Goal: Task Accomplishment & Management: Complete application form

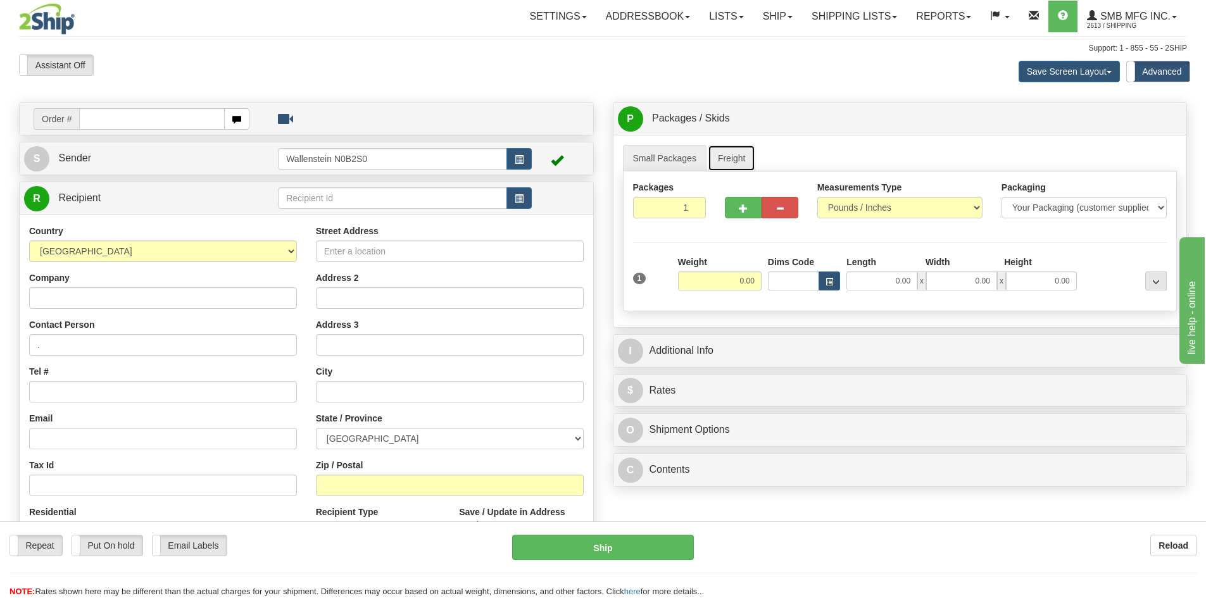
click at [726, 150] on link "Freight" at bounding box center [732, 158] width 48 height 27
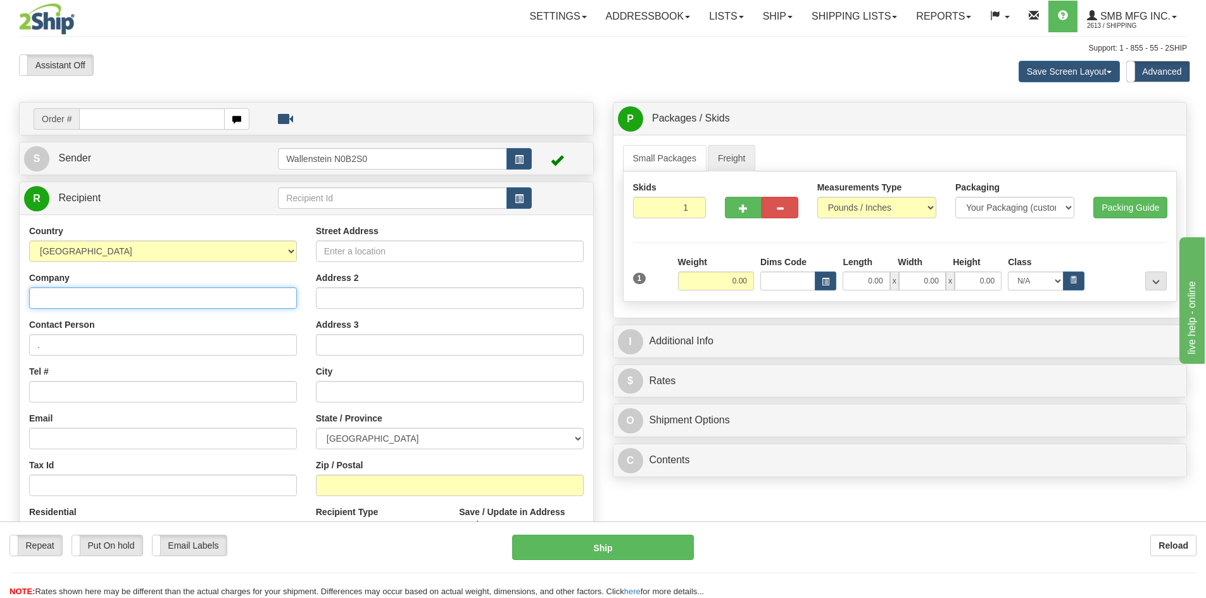
click at [185, 295] on input "Company" at bounding box center [163, 298] width 268 height 22
paste input "Canadian Co-operative Wool Growers Limited"
type input "Canadian Co-operative Wool Growers Limited"
click at [399, 253] on input "Street Address" at bounding box center [450, 252] width 268 height 22
paste input "[STREET_ADDRESS]"
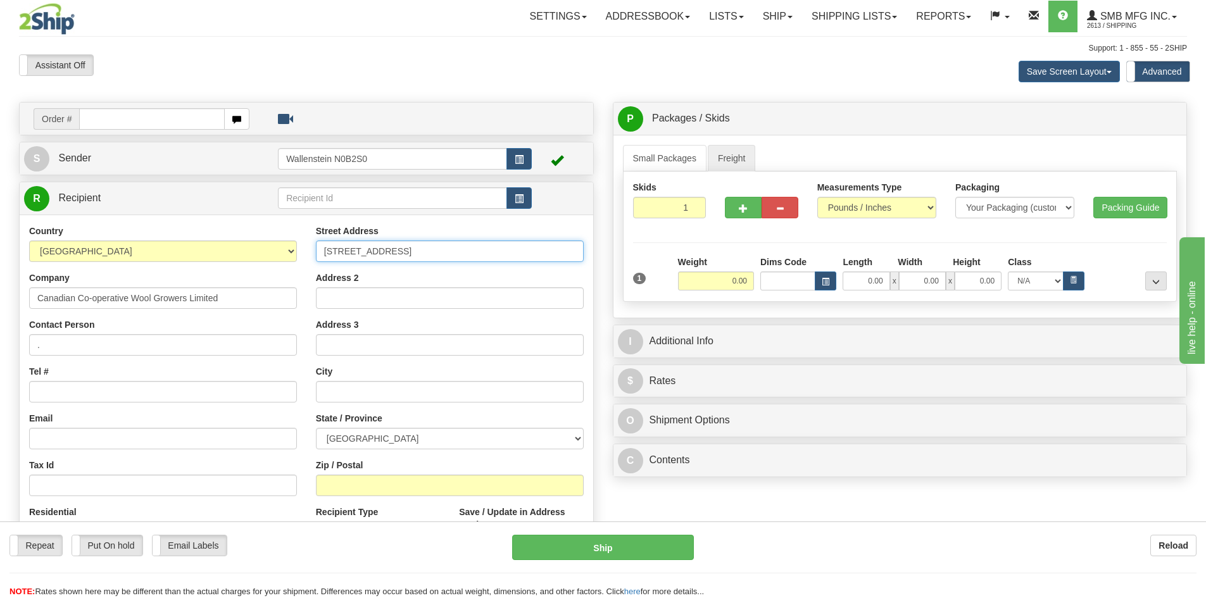
type input "[STREET_ADDRESS]"
drag, startPoint x: 364, startPoint y: 484, endPoint x: 365, endPoint y: 456, distance: 27.9
click at [364, 484] on input "Zip / Postal" at bounding box center [450, 486] width 268 height 22
paste input "K7C 3P3"
type input "K7C 3P3"
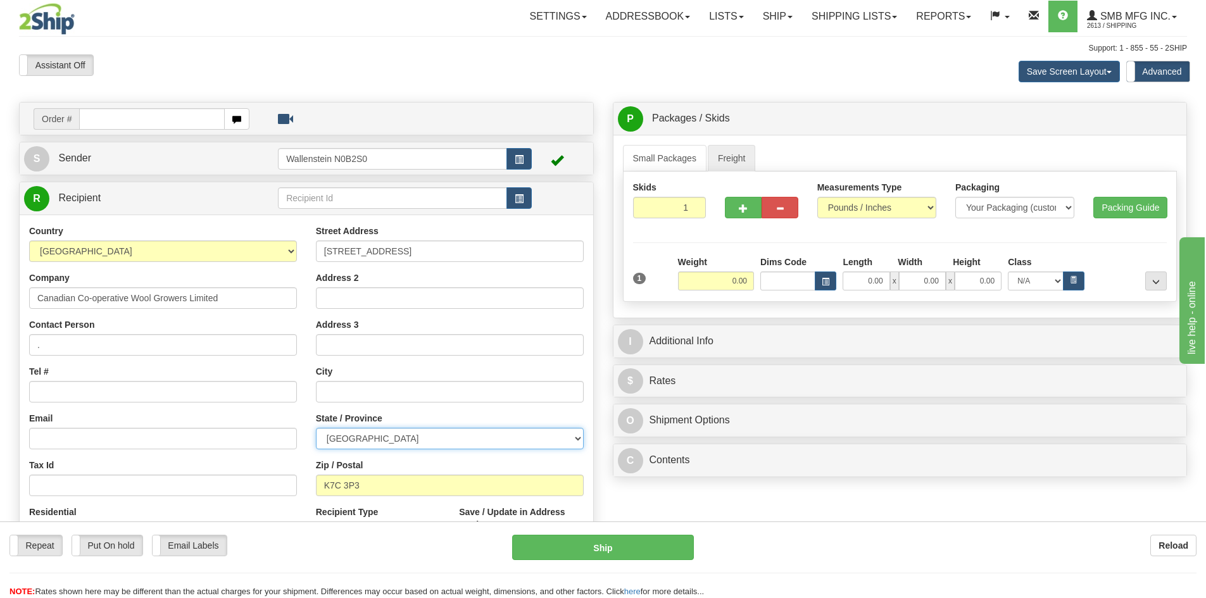
click at [369, 437] on select "[GEOGRAPHIC_DATA] [GEOGRAPHIC_DATA] [GEOGRAPHIC_DATA] [GEOGRAPHIC_DATA] [GEOGRA…" at bounding box center [450, 439] width 268 height 22
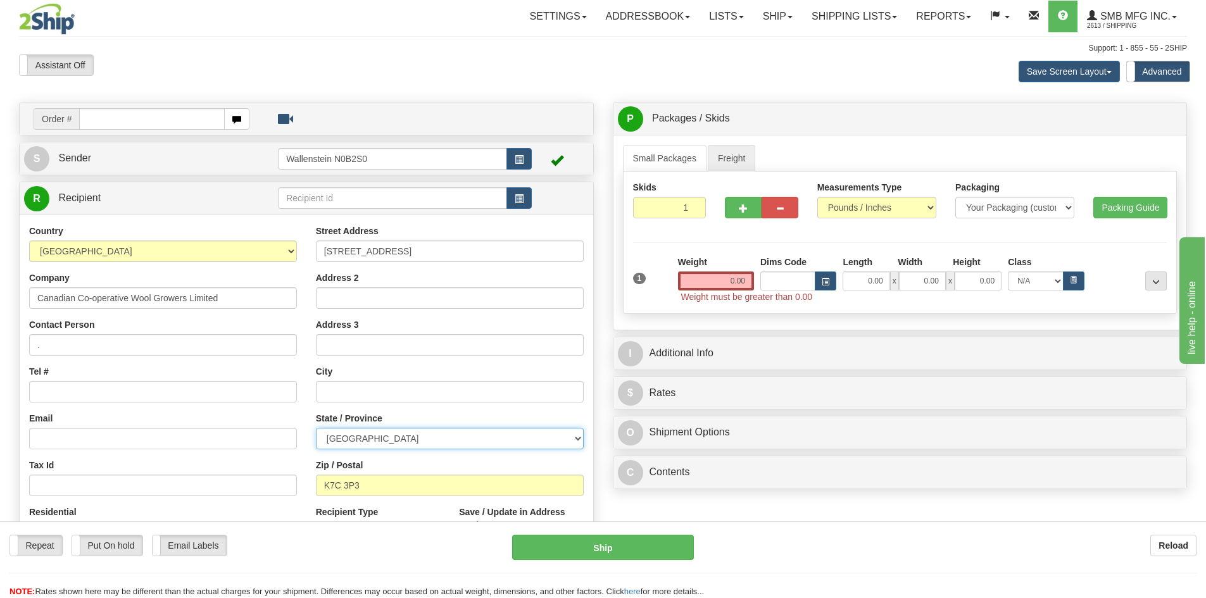
select select "ON"
click at [316, 428] on select "[GEOGRAPHIC_DATA] [GEOGRAPHIC_DATA] [GEOGRAPHIC_DATA] [GEOGRAPHIC_DATA] [GEOGRA…" at bounding box center [450, 439] width 268 height 22
click at [358, 391] on input "text" at bounding box center [450, 392] width 268 height 22
paste input "Carleton Place"
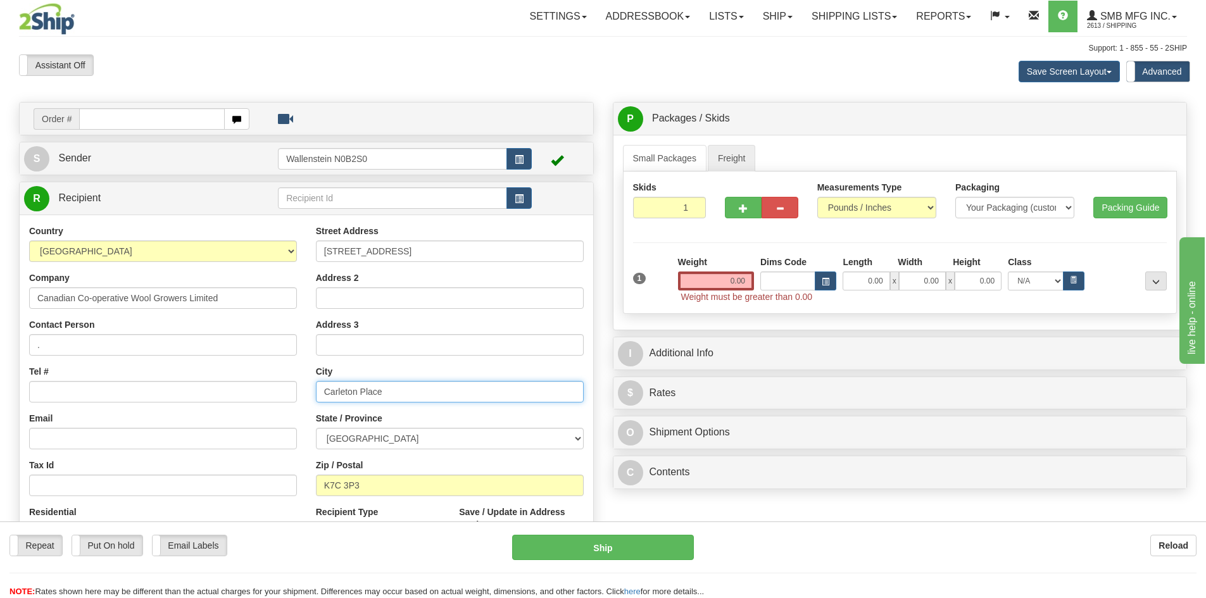
type input "Carleton Place"
click at [710, 282] on input "0.00" at bounding box center [716, 281] width 76 height 19
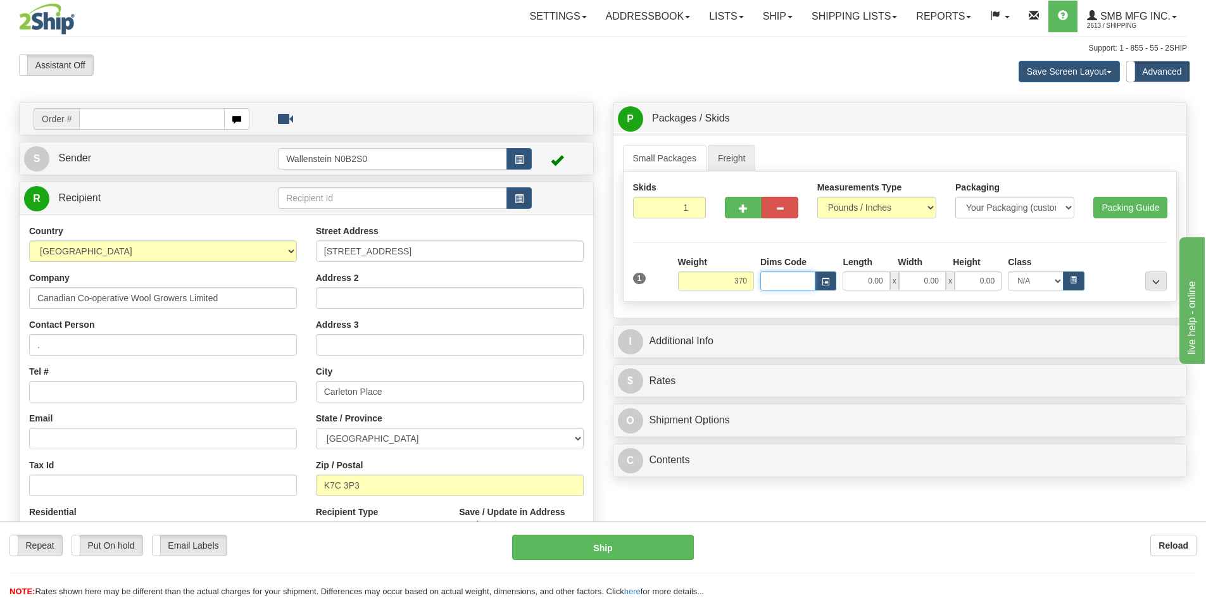
type input "370.00"
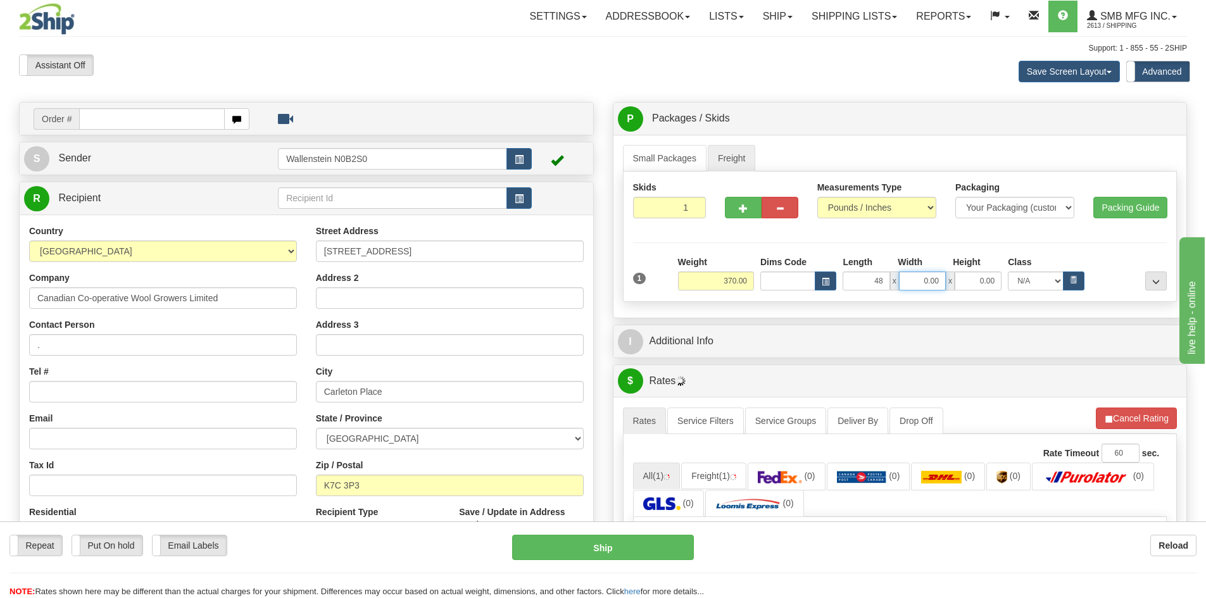
type input "48.00"
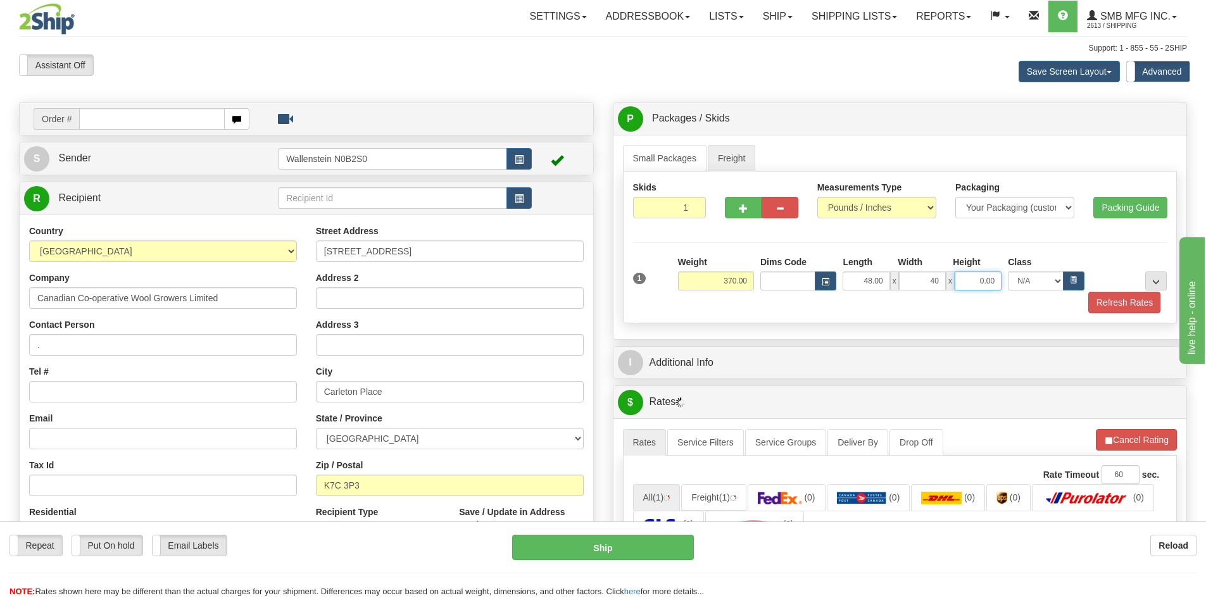
type input "40.00"
type input "63.00"
click at [1113, 303] on button "Refresh Rates" at bounding box center [1124, 303] width 73 height 22
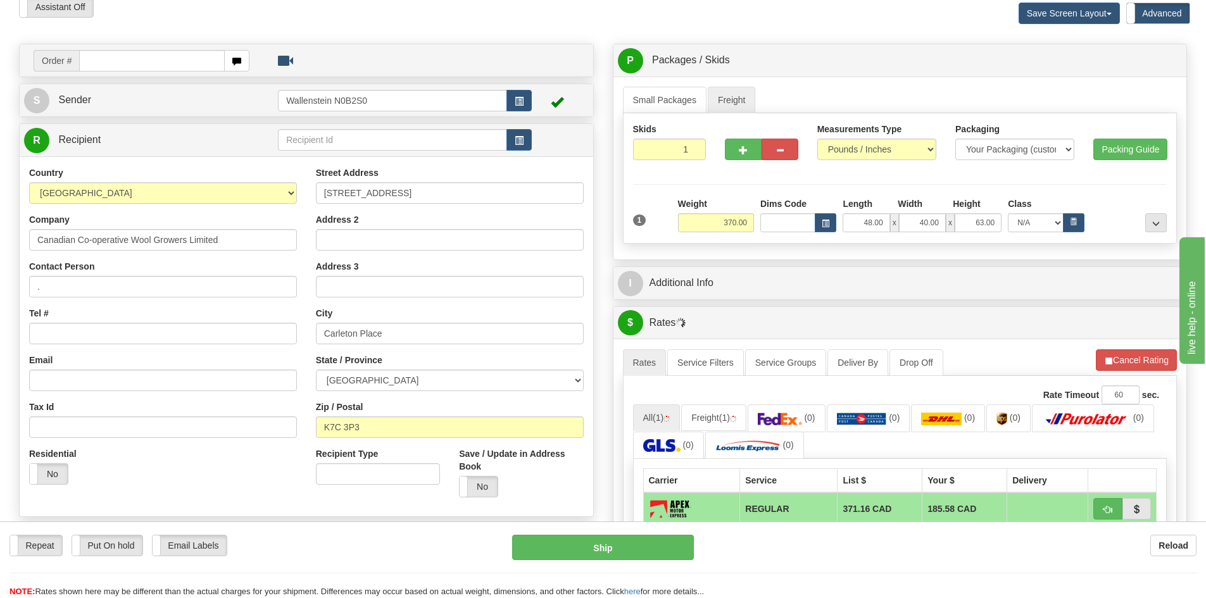
scroll to position [63, 0]
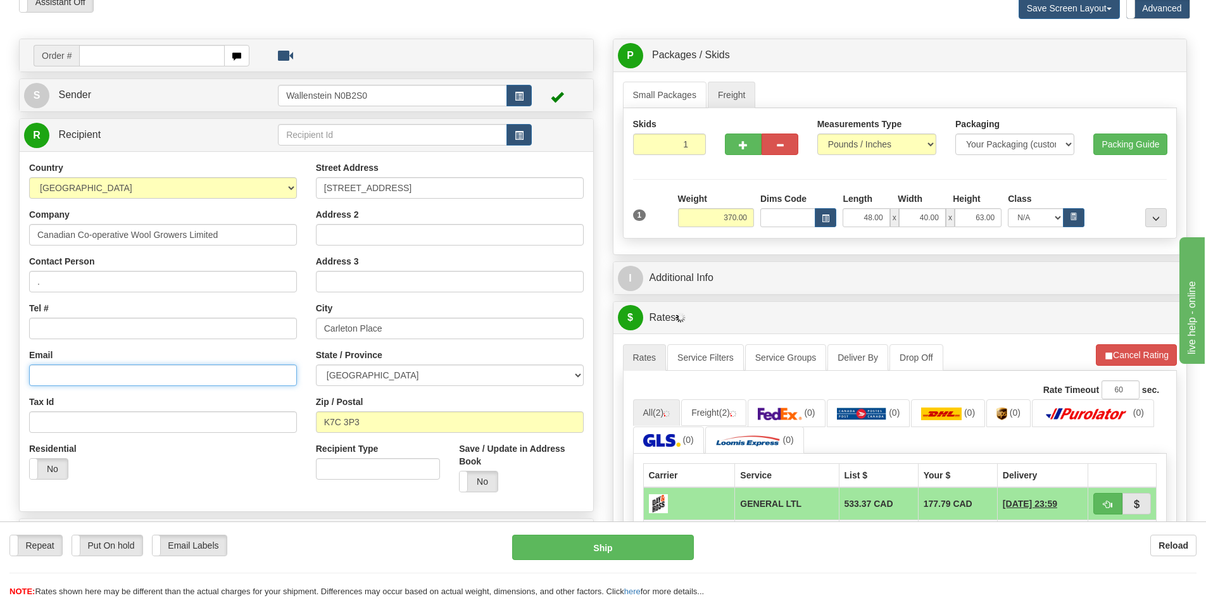
drag, startPoint x: 105, startPoint y: 375, endPoint x: 67, endPoint y: 351, distance: 45.3
click at [105, 375] on input "Email" at bounding box center [163, 376] width 268 height 22
paste input "[EMAIL_ADDRESS][DOMAIN_NAME]"
type input "[EMAIL_ADDRESS][DOMAIN_NAME]"
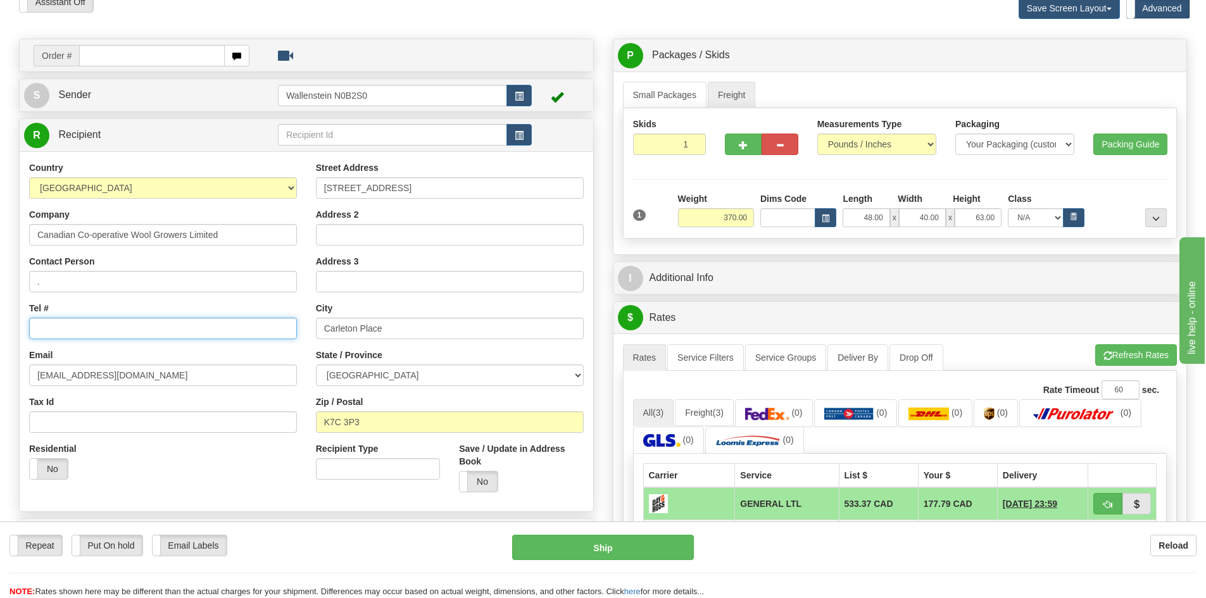
drag, startPoint x: 66, startPoint y: 334, endPoint x: 104, endPoint y: 339, distance: 38.3
click at [66, 334] on input "Tel #" at bounding box center [163, 329] width 268 height 22
paste input "[PHONE_NUMBER]"
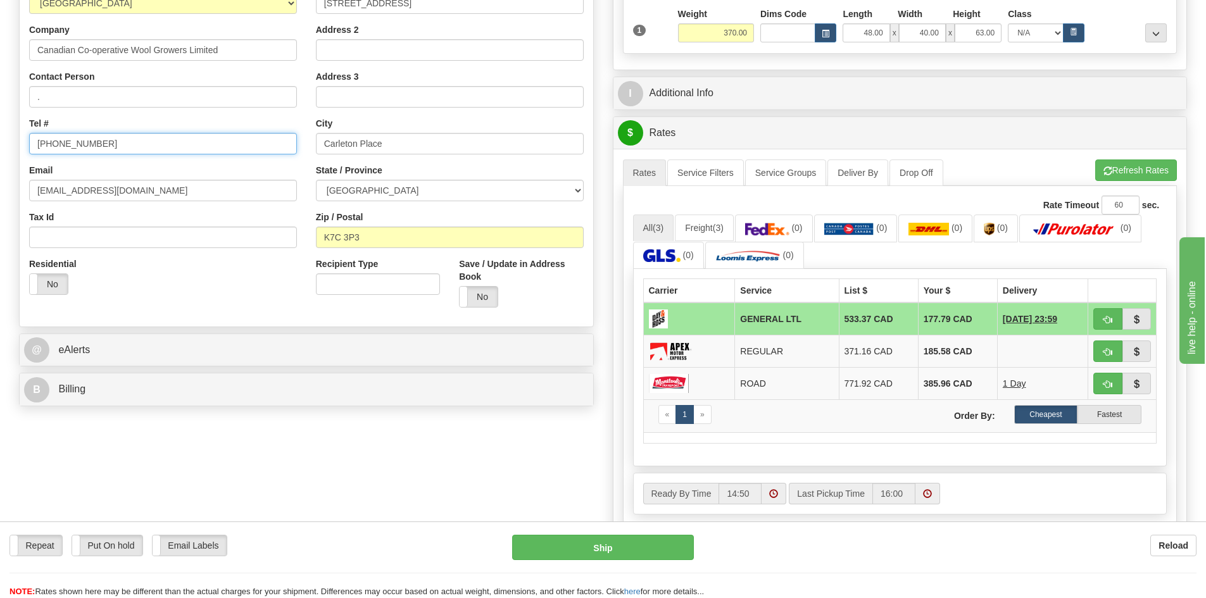
scroll to position [253, 0]
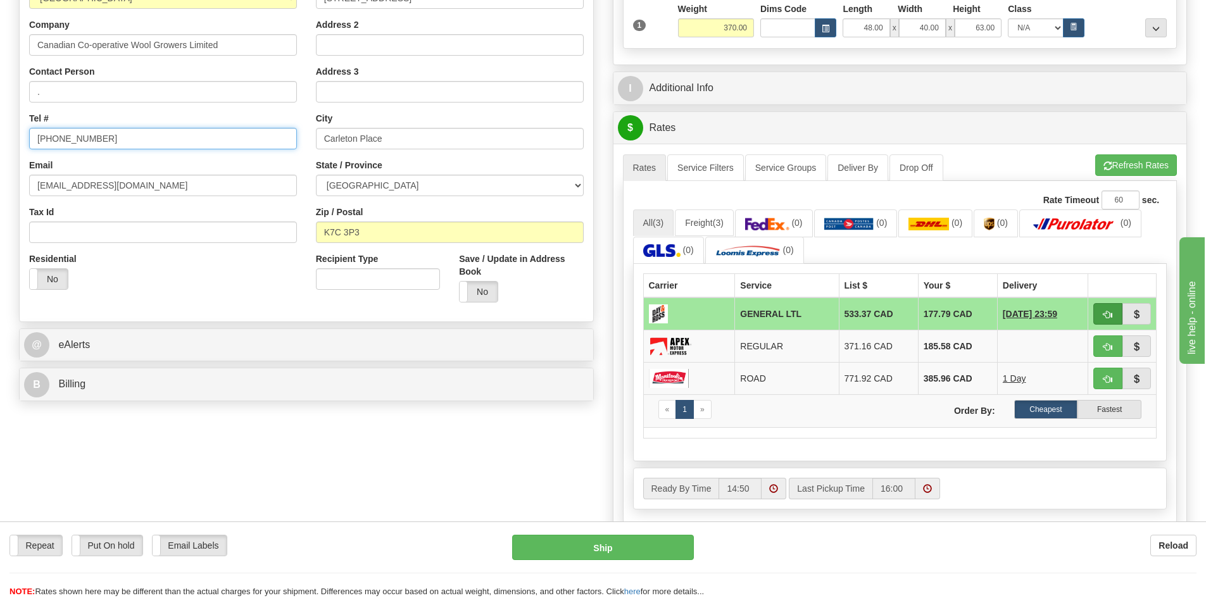
type input "[PHONE_NUMBER]"
click at [1103, 314] on span "button" at bounding box center [1107, 315] width 9 height 8
type input "GL"
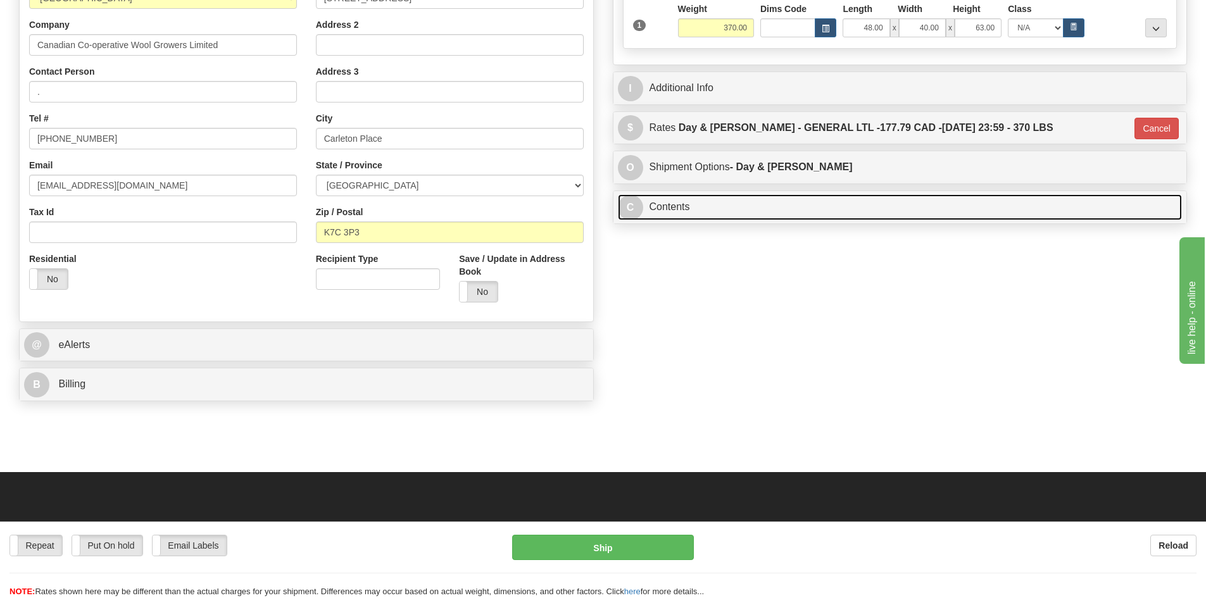
click at [785, 211] on link "C Contents" at bounding box center [900, 207] width 565 height 26
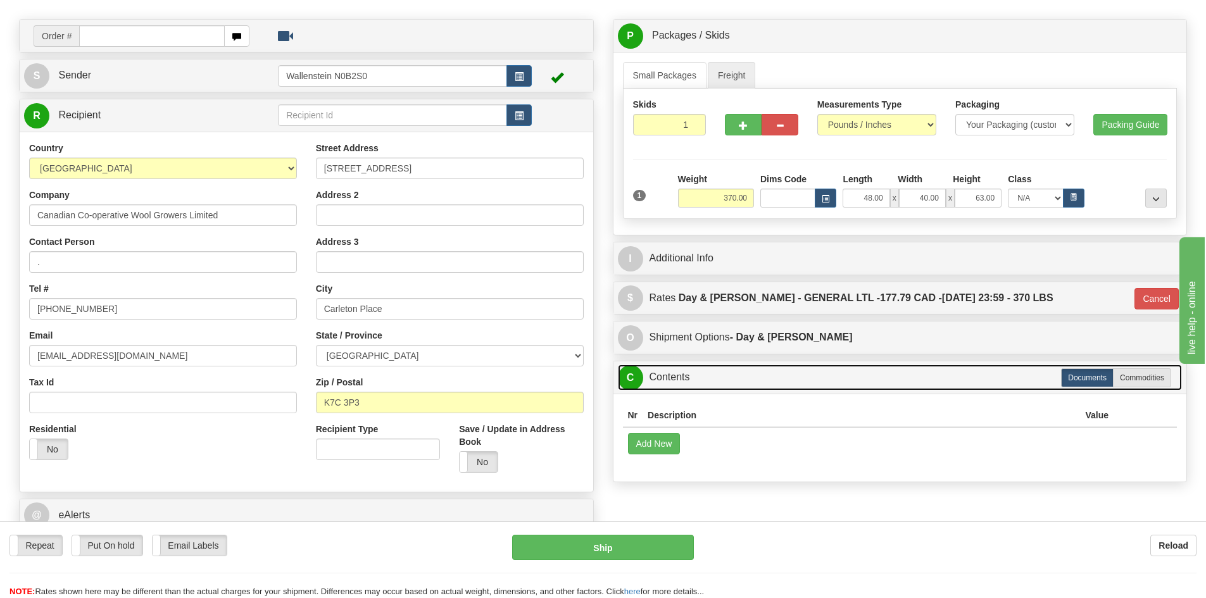
scroll to position [127, 0]
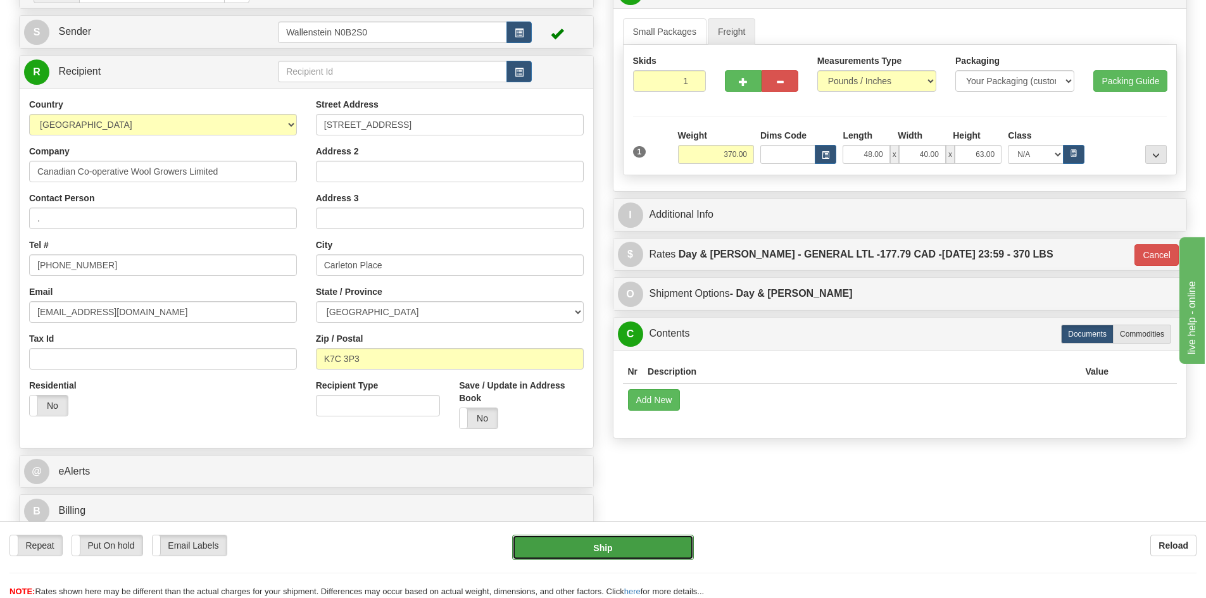
click at [648, 539] on button "Ship" at bounding box center [603, 547] width 182 height 25
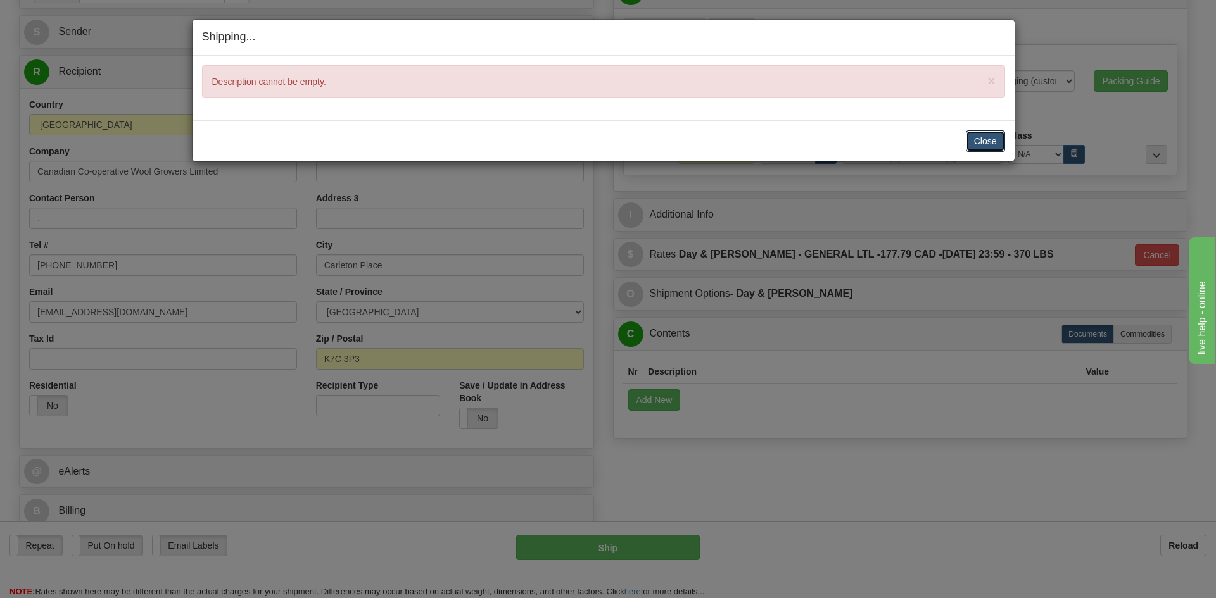
drag, startPoint x: 996, startPoint y: 139, endPoint x: 990, endPoint y: 141, distance: 6.5
click at [996, 139] on button "Close" at bounding box center [984, 141] width 39 height 22
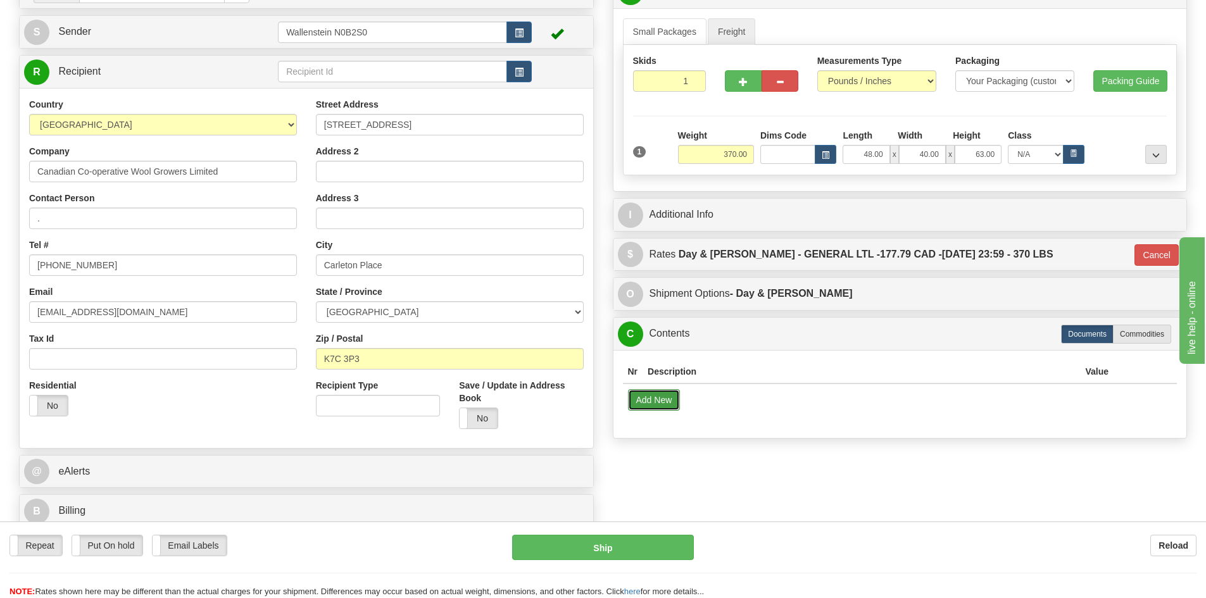
click at [655, 405] on button "Add New" at bounding box center [654, 400] width 53 height 22
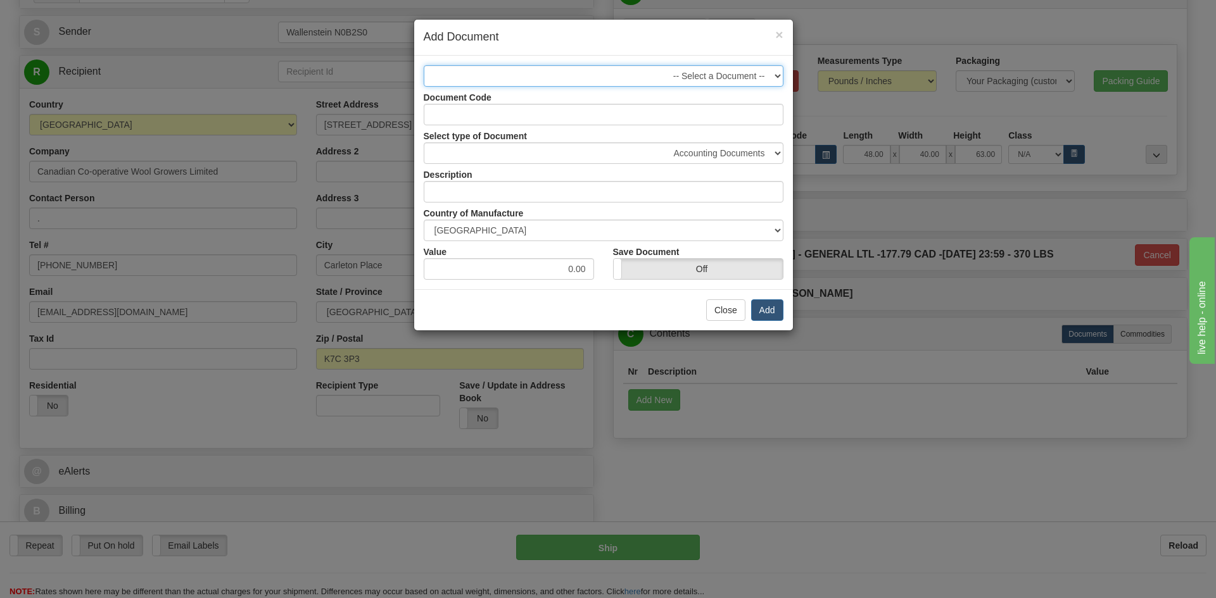
click at [595, 78] on select "-- Select a Document --" at bounding box center [604, 76] width 360 height 22
click at [517, 198] on input "text" at bounding box center [604, 192] width 360 height 22
type input "Farm supplies"
click at [762, 312] on button "Add" at bounding box center [767, 310] width 32 height 22
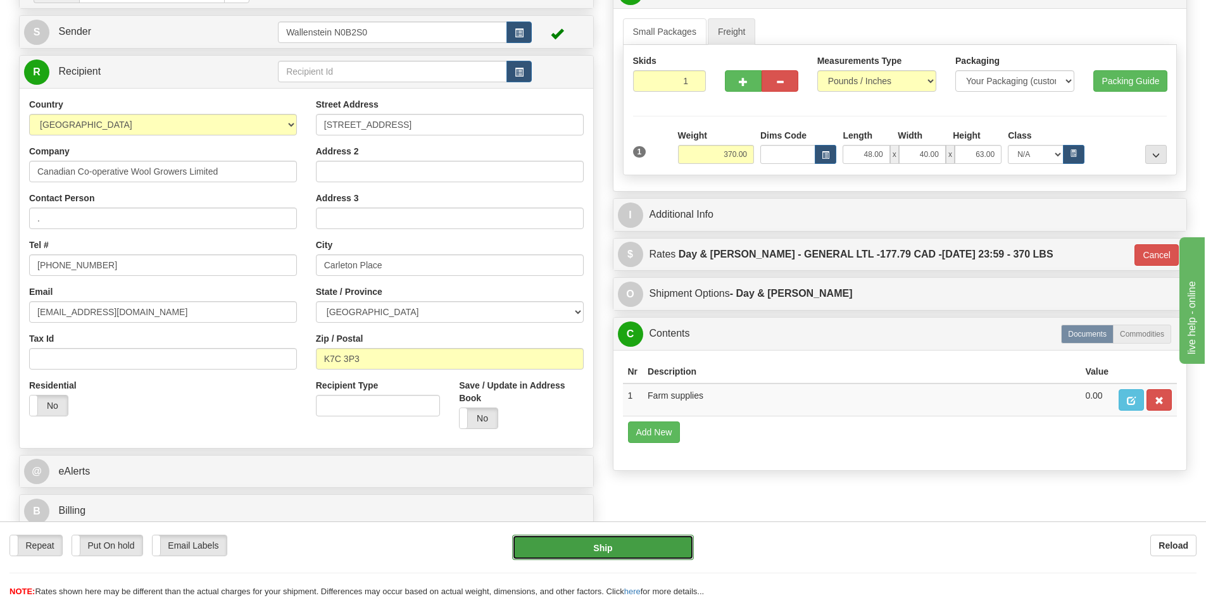
click at [644, 546] on button "Ship" at bounding box center [603, 547] width 182 height 25
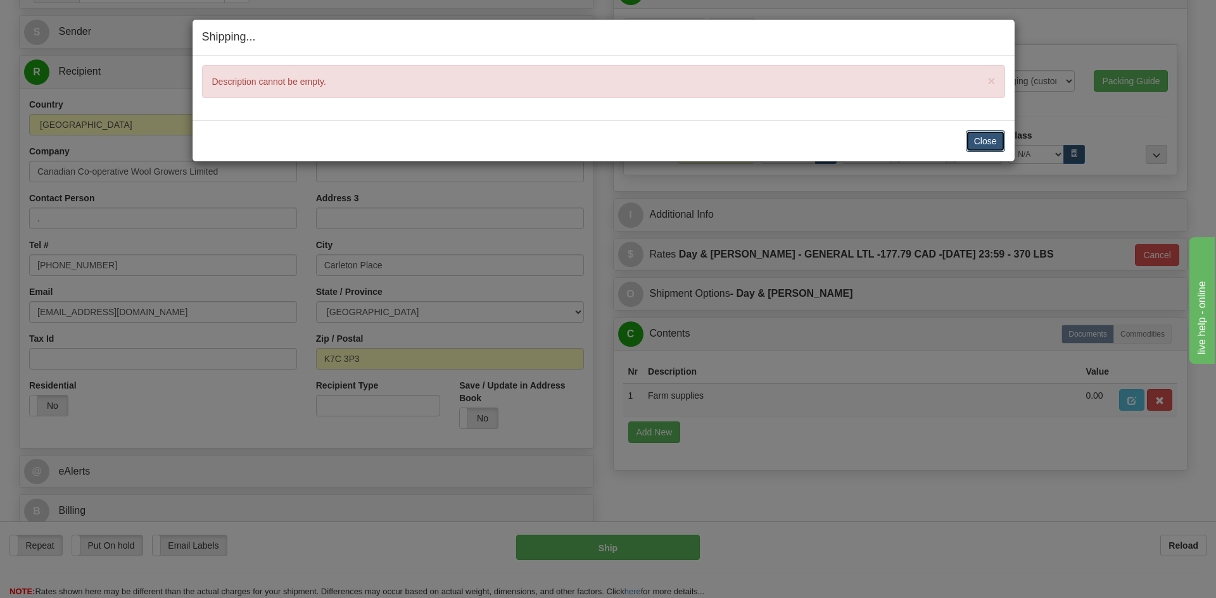
click at [968, 143] on button "Close" at bounding box center [984, 141] width 39 height 22
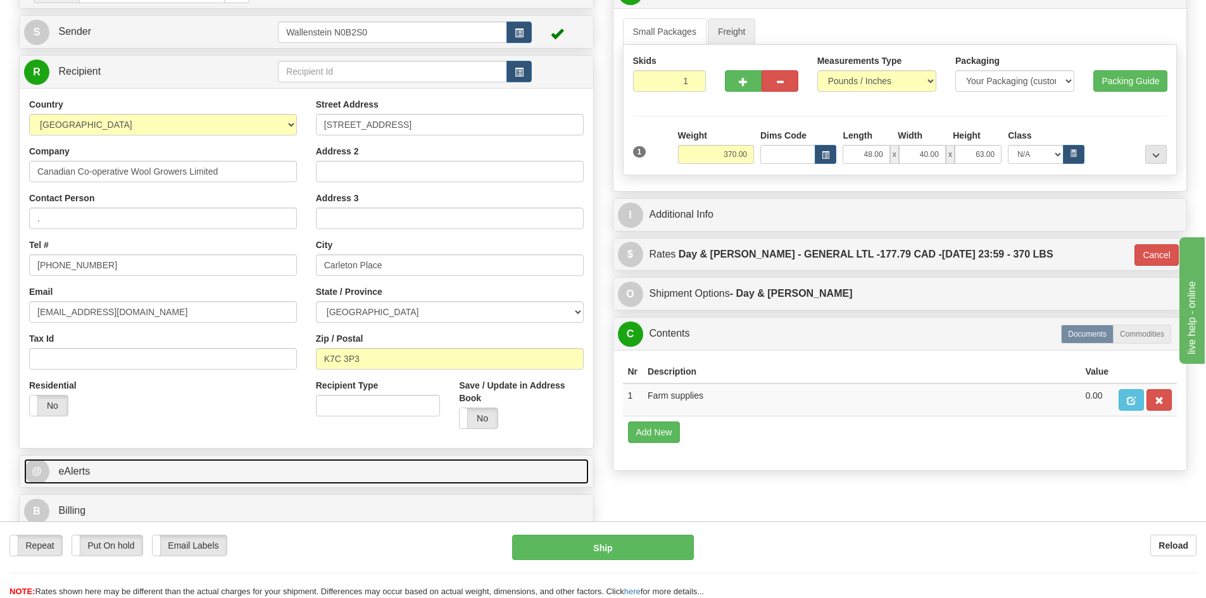
click at [237, 478] on link "@ eAlerts" at bounding box center [306, 472] width 565 height 26
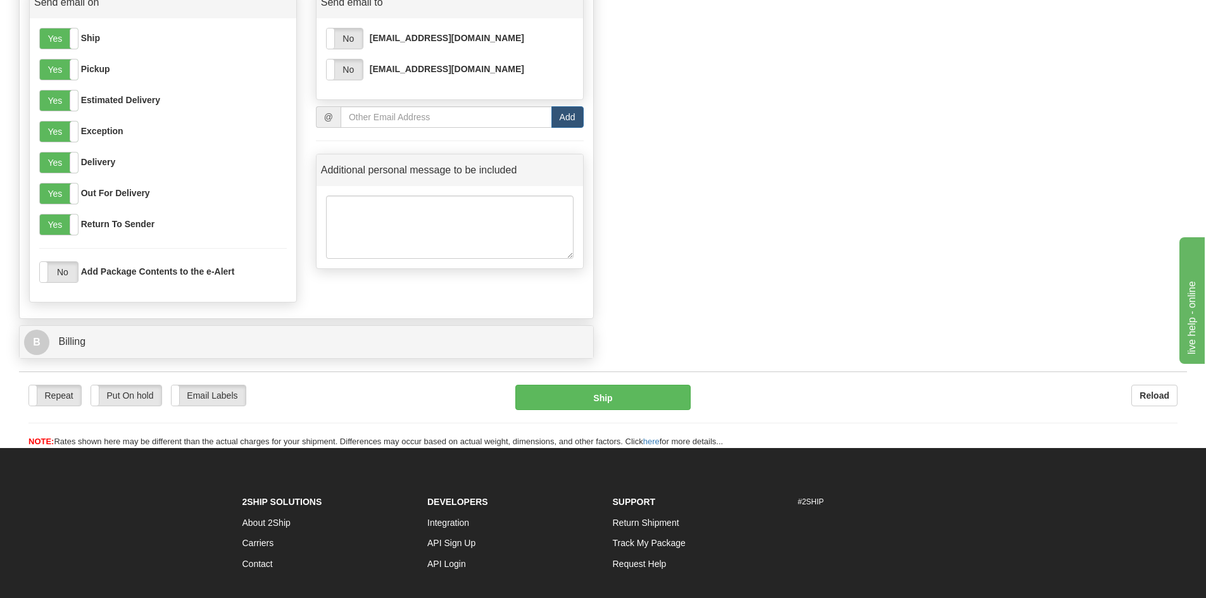
scroll to position [696, 0]
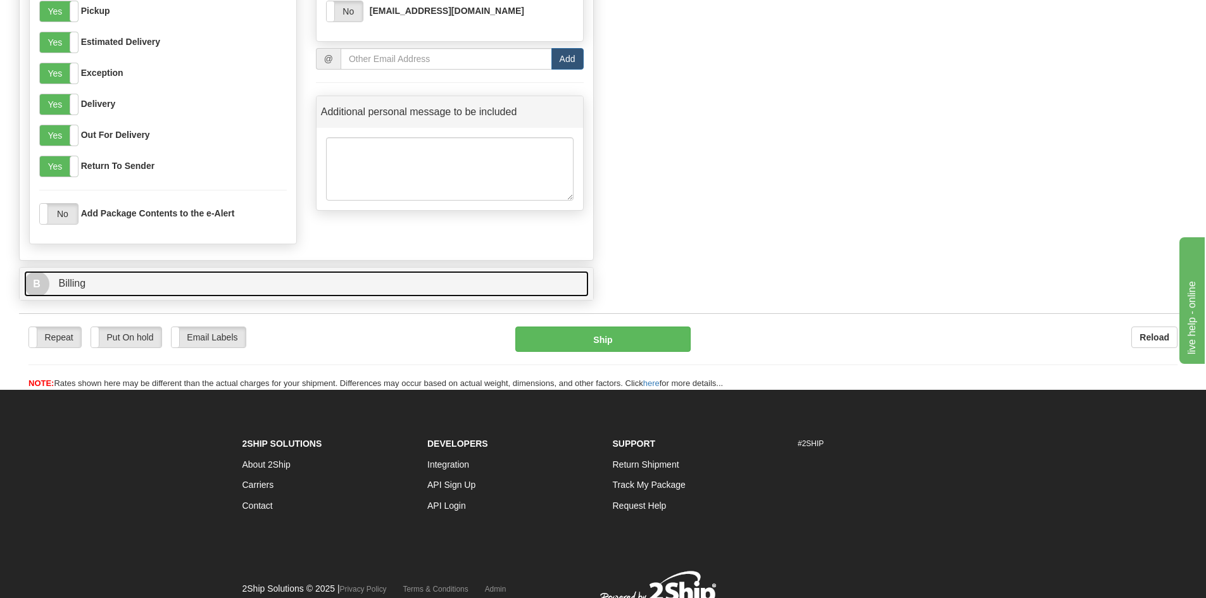
click at [150, 281] on link "B Billing" at bounding box center [306, 284] width 565 height 26
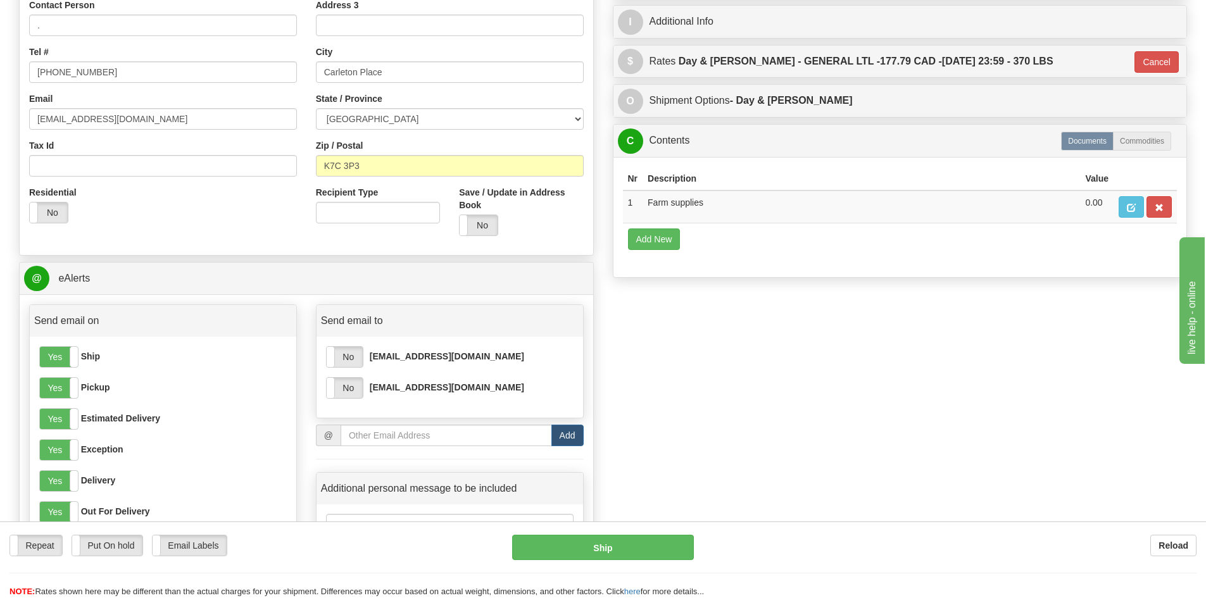
scroll to position [253, 0]
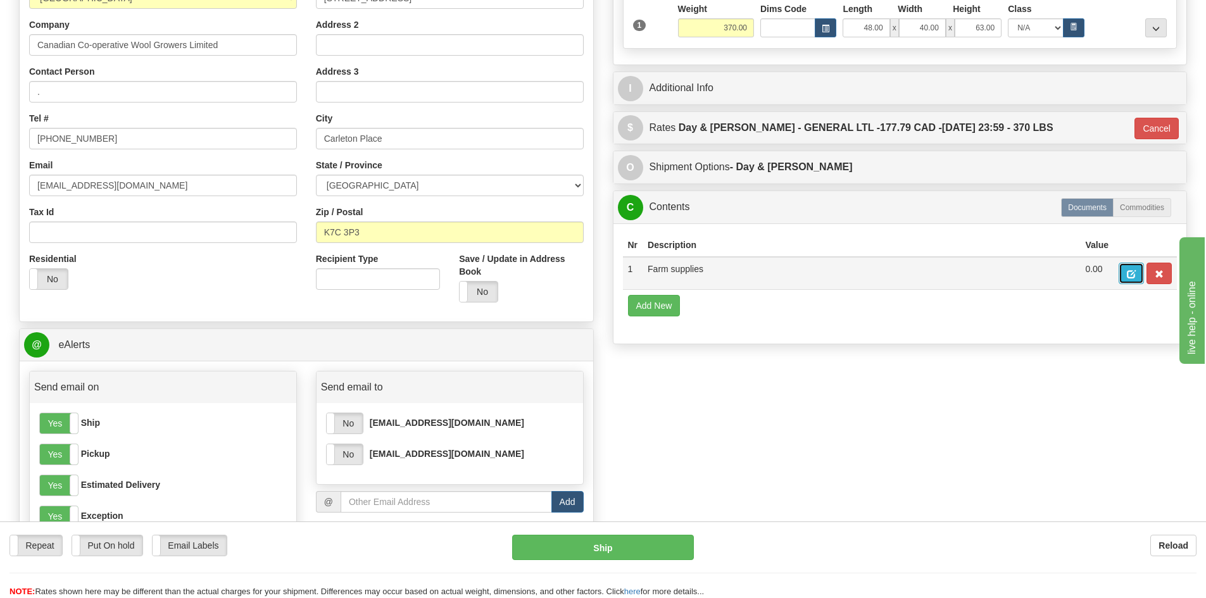
click at [1141, 266] on button "button" at bounding box center [1131, 274] width 25 height 22
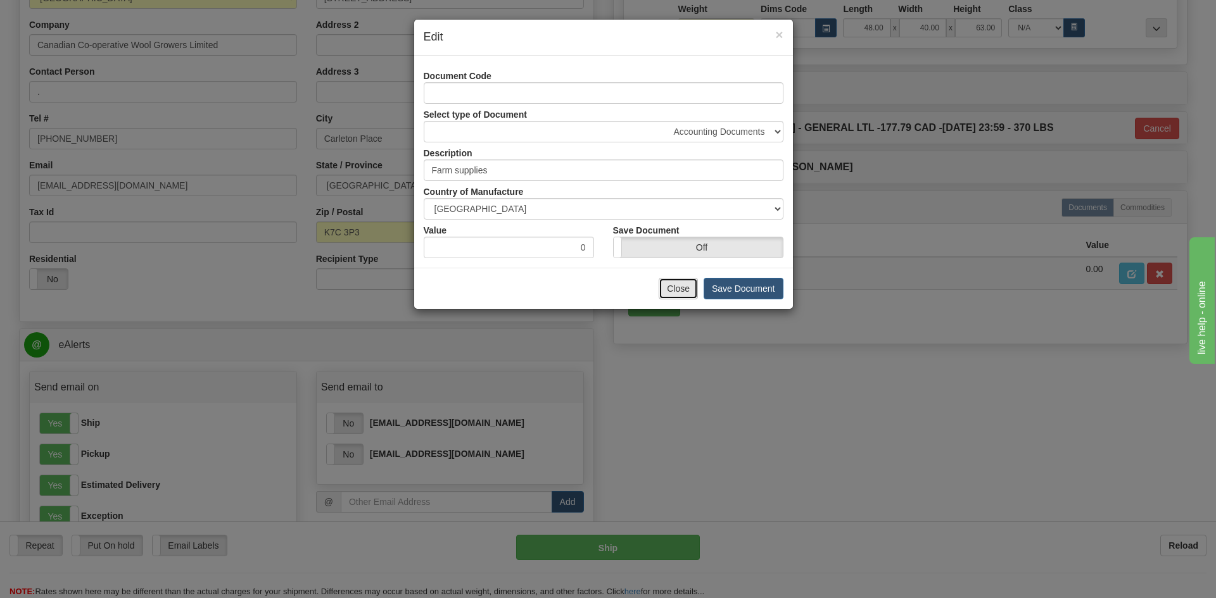
click at [693, 296] on button "Close" at bounding box center [677, 289] width 39 height 22
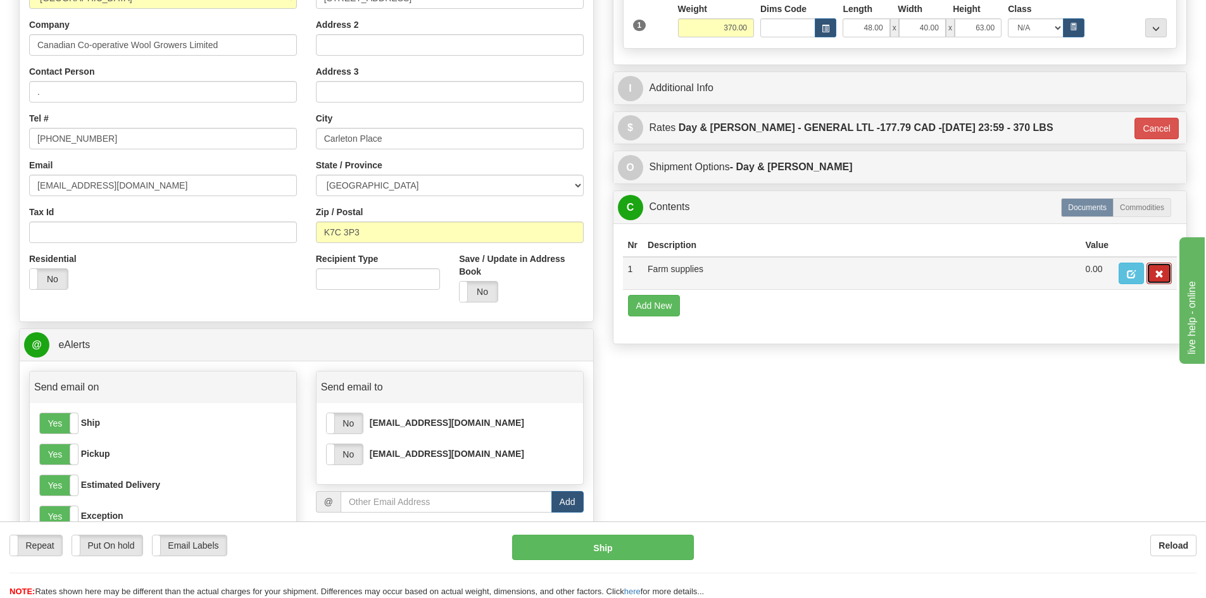
click at [1160, 268] on button "button" at bounding box center [1159, 274] width 25 height 22
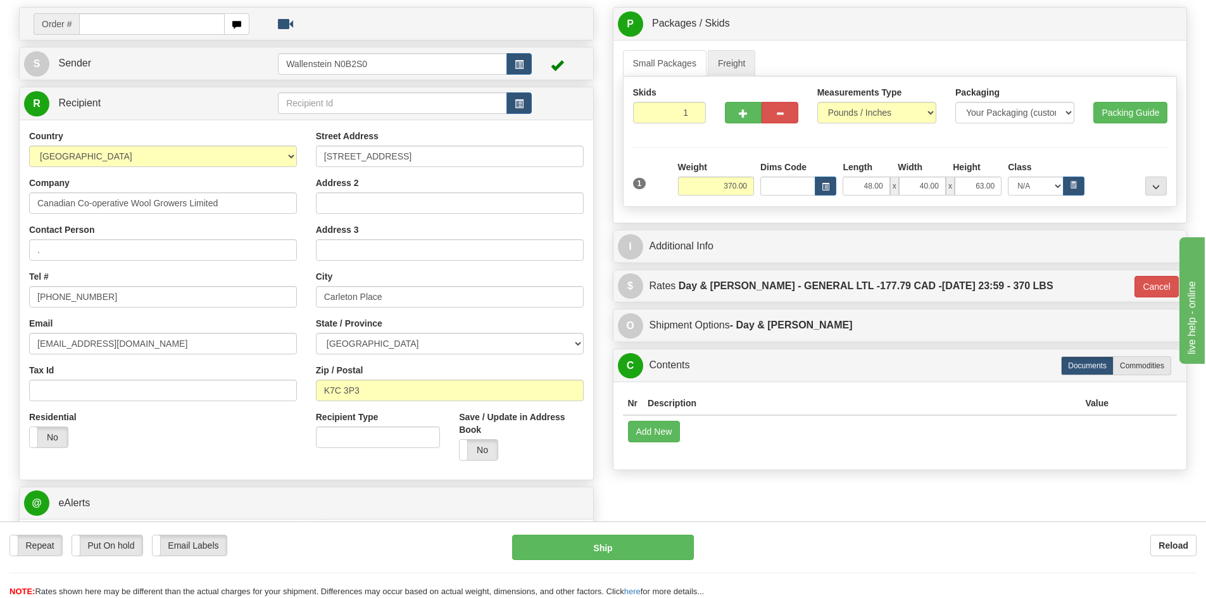
scroll to position [0, 0]
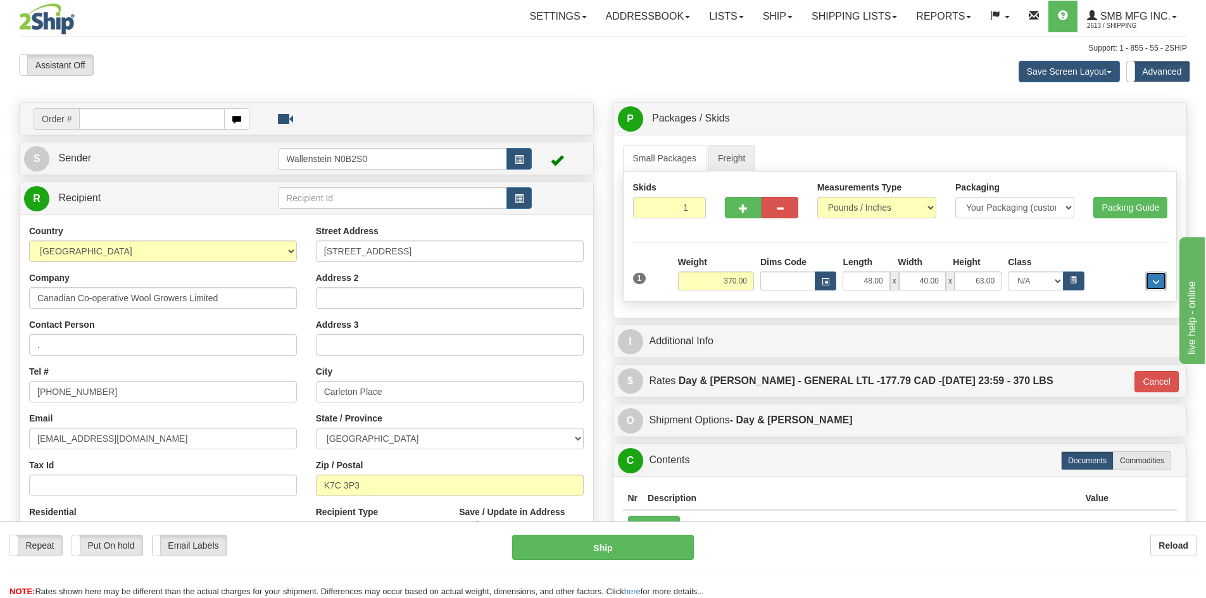
click at [1159, 280] on span "..." at bounding box center [1156, 282] width 8 height 7
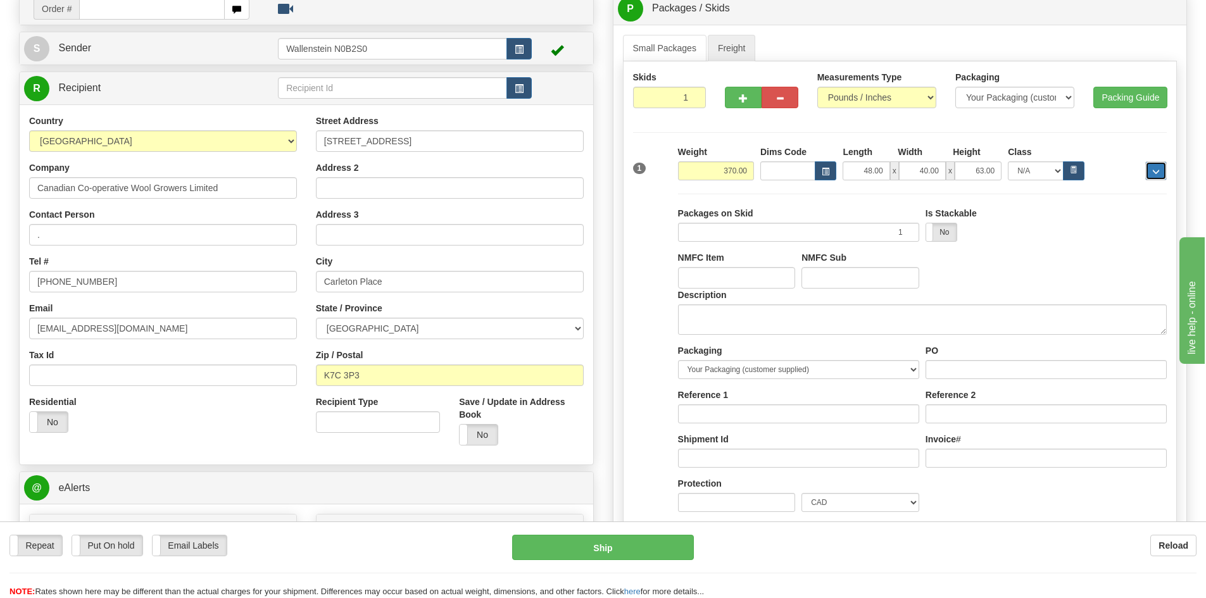
scroll to position [190, 0]
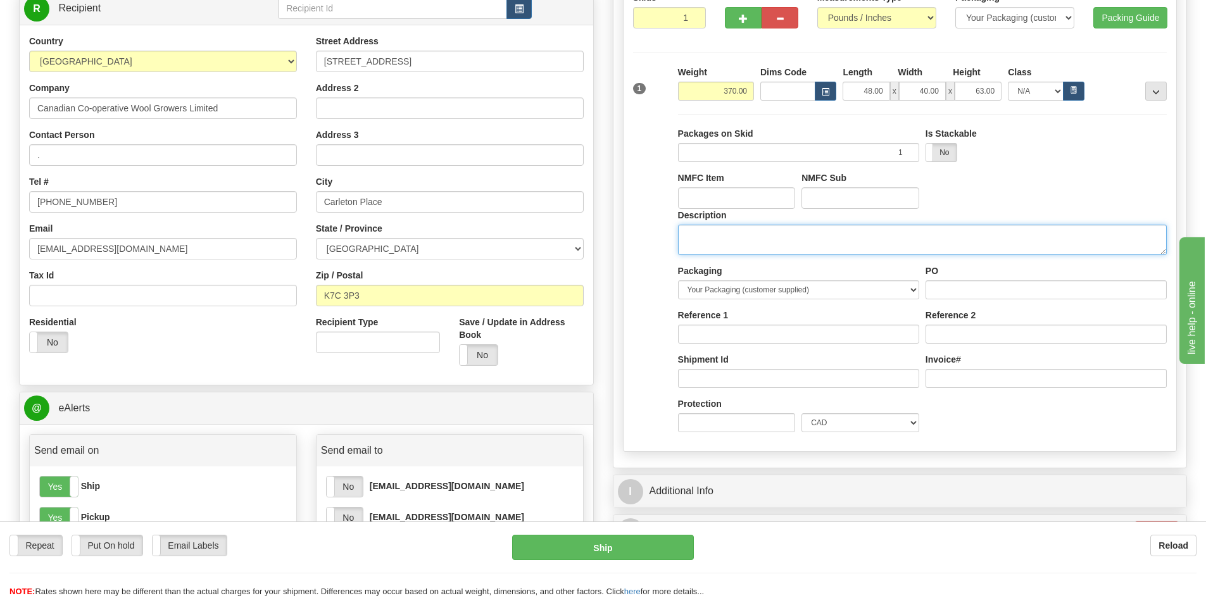
click at [723, 236] on textarea "Description" at bounding box center [922, 240] width 489 height 30
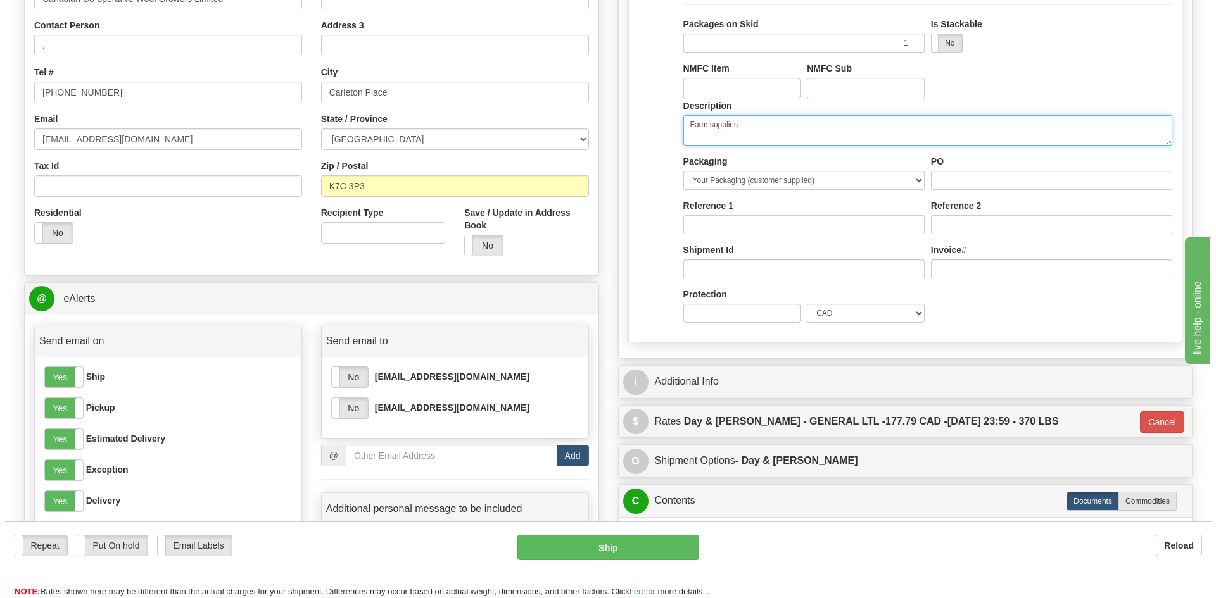
scroll to position [570, 0]
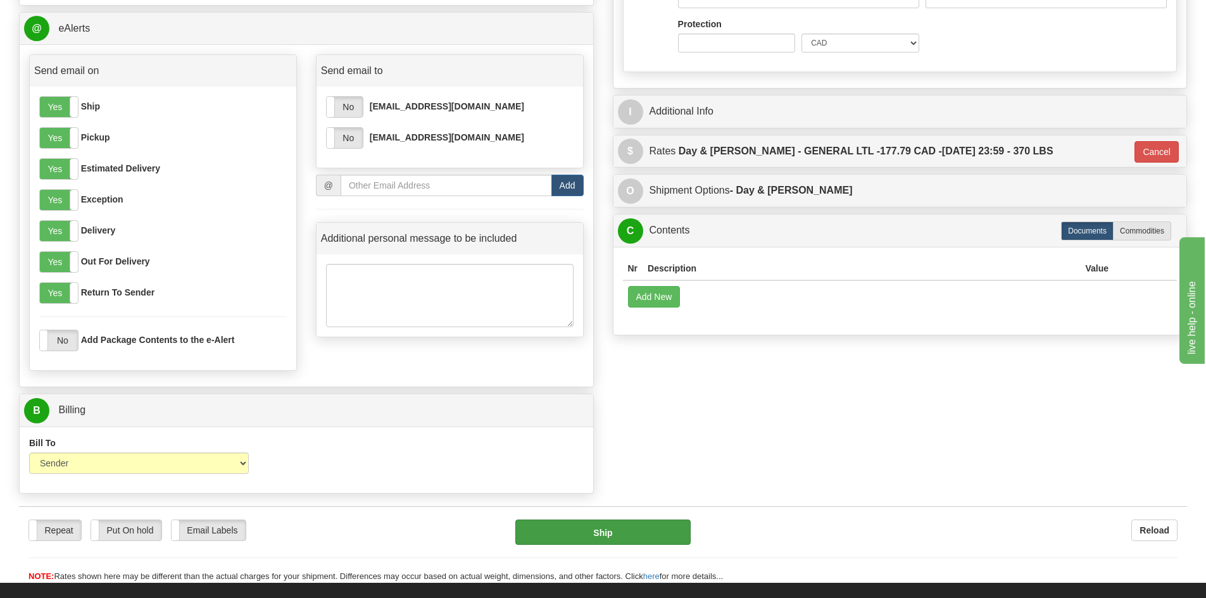
type textarea "Farm supplies"
click at [622, 544] on button "Ship" at bounding box center [602, 532] width 175 height 25
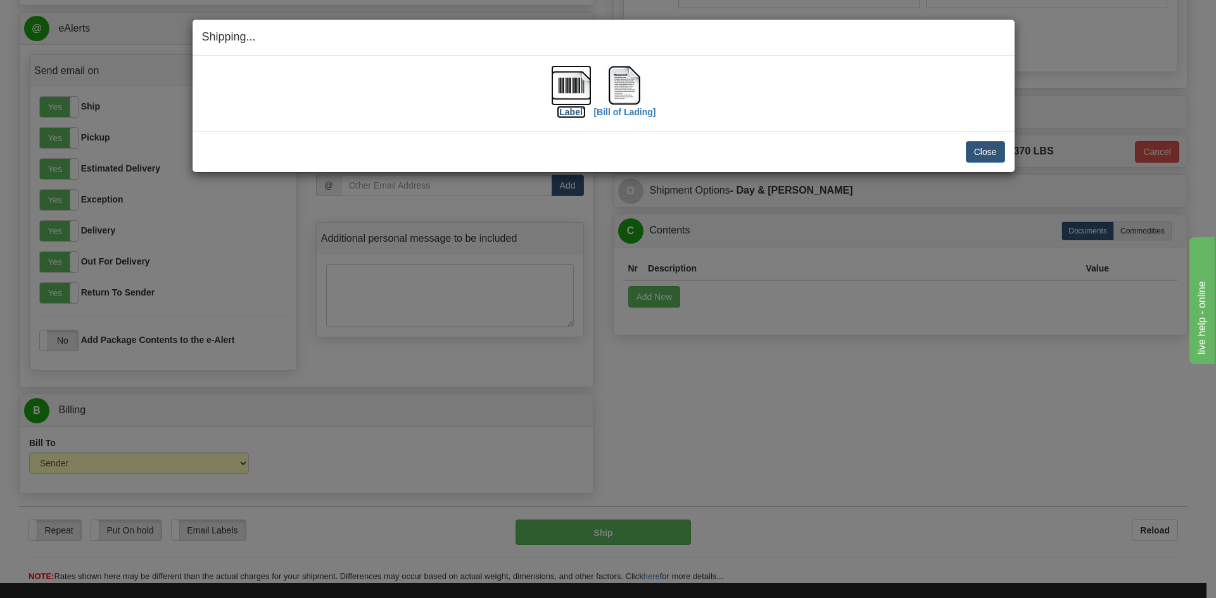
click at [566, 112] on label "[Label]" at bounding box center [570, 112] width 29 height 13
click at [624, 111] on label "[Bill of Lading]" at bounding box center [624, 112] width 62 height 13
